Goal: Task Accomplishment & Management: Use online tool/utility

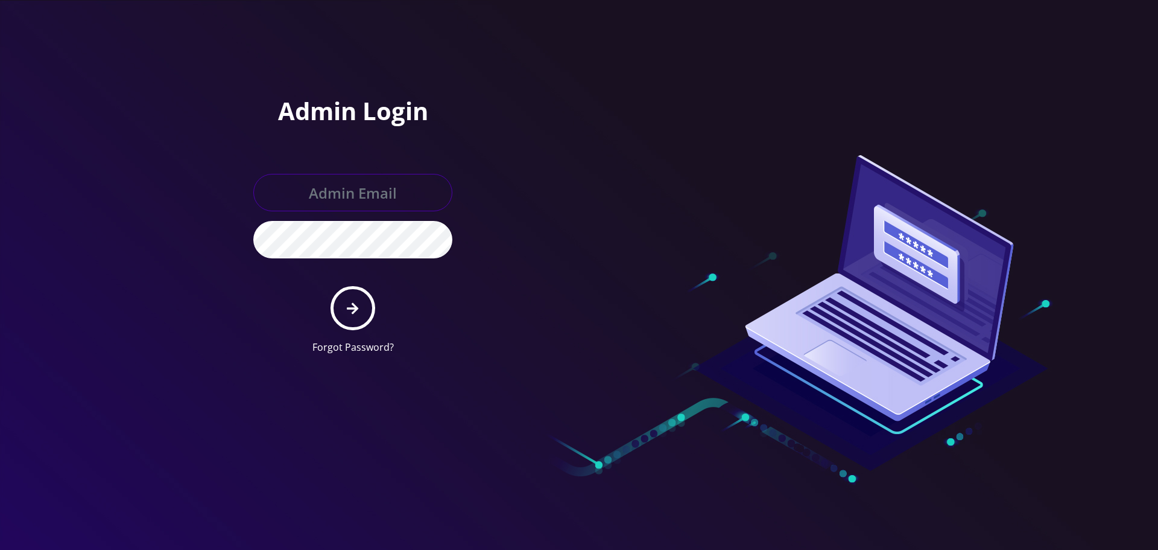
type input "[EMAIL_ADDRESS][DOMAIN_NAME]"
click at [374, 300] on form "[EMAIL_ADDRESS][DOMAIN_NAME] Forgot Password?" at bounding box center [352, 264] width 199 height 180
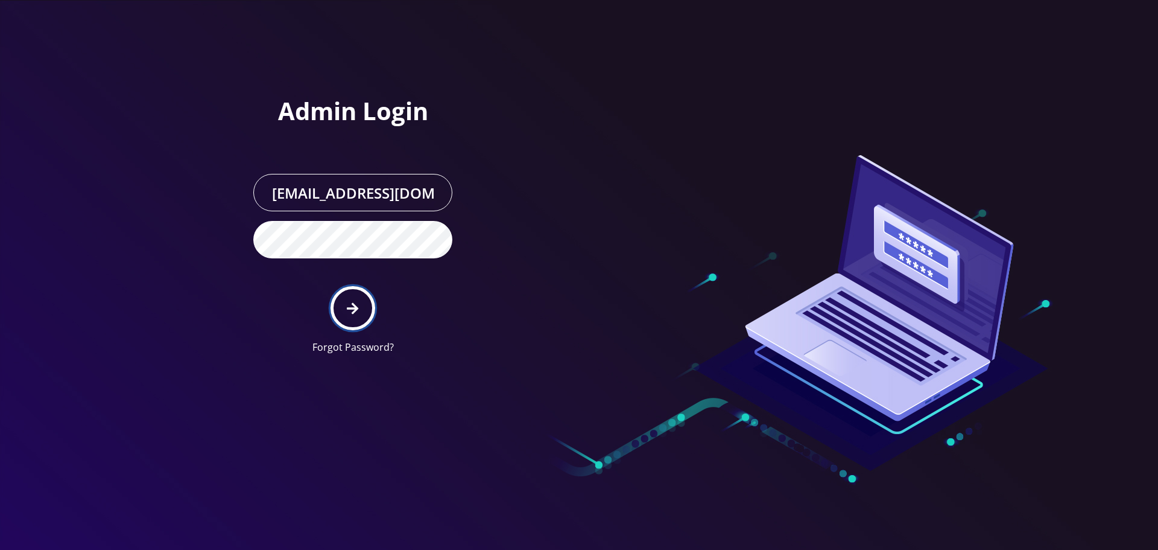
click at [365, 302] on button "submit" at bounding box center [353, 308] width 44 height 44
click at [600, 232] on div at bounding box center [751, 182] width 344 height 364
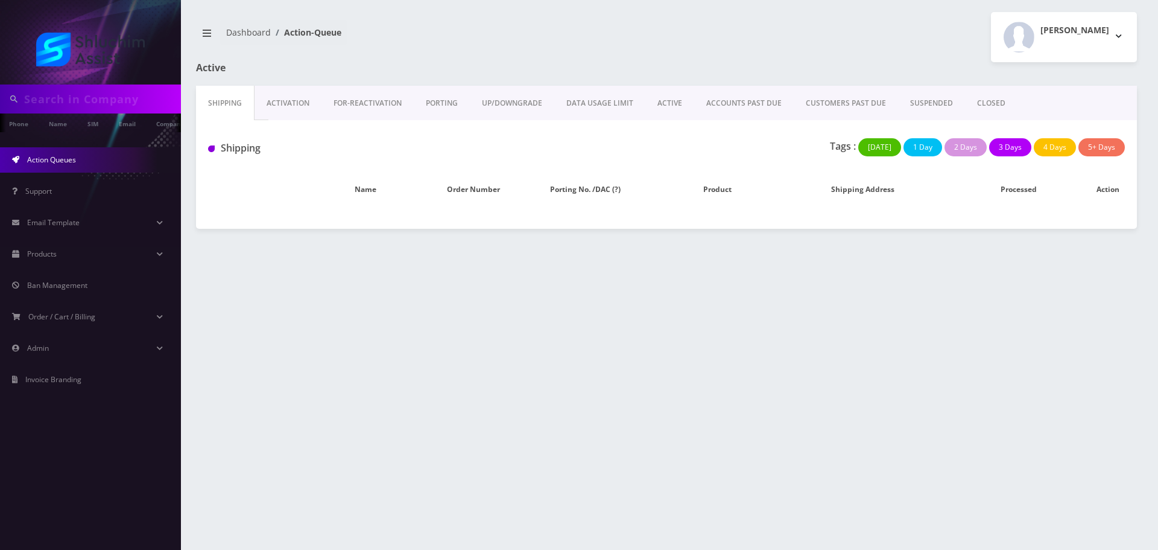
type input "5628883770"
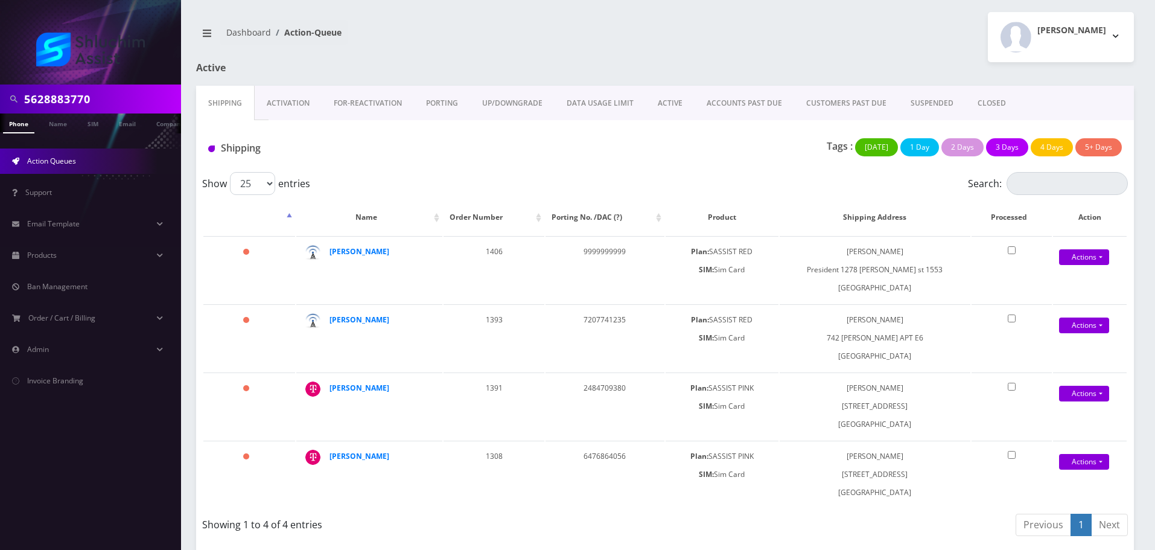
click at [154, 98] on input "5628883770" at bounding box center [101, 98] width 154 height 23
